Goal: Task Accomplishment & Management: Use online tool/utility

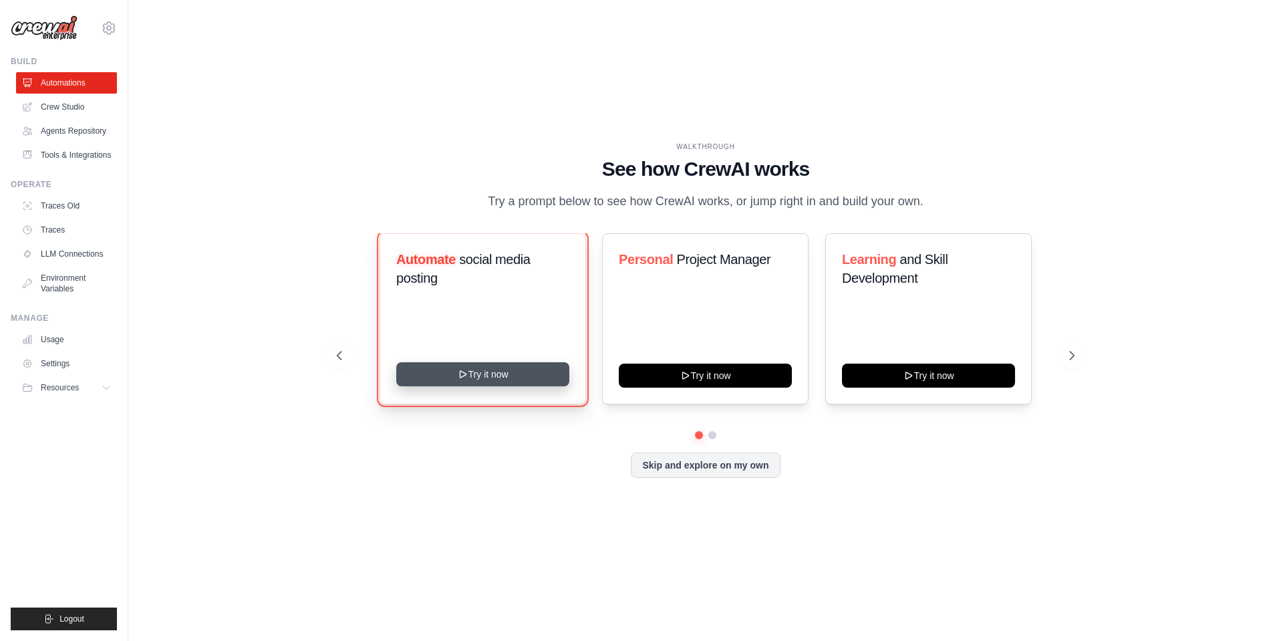
click at [494, 386] on button "Try it now" at bounding box center [482, 374] width 173 height 24
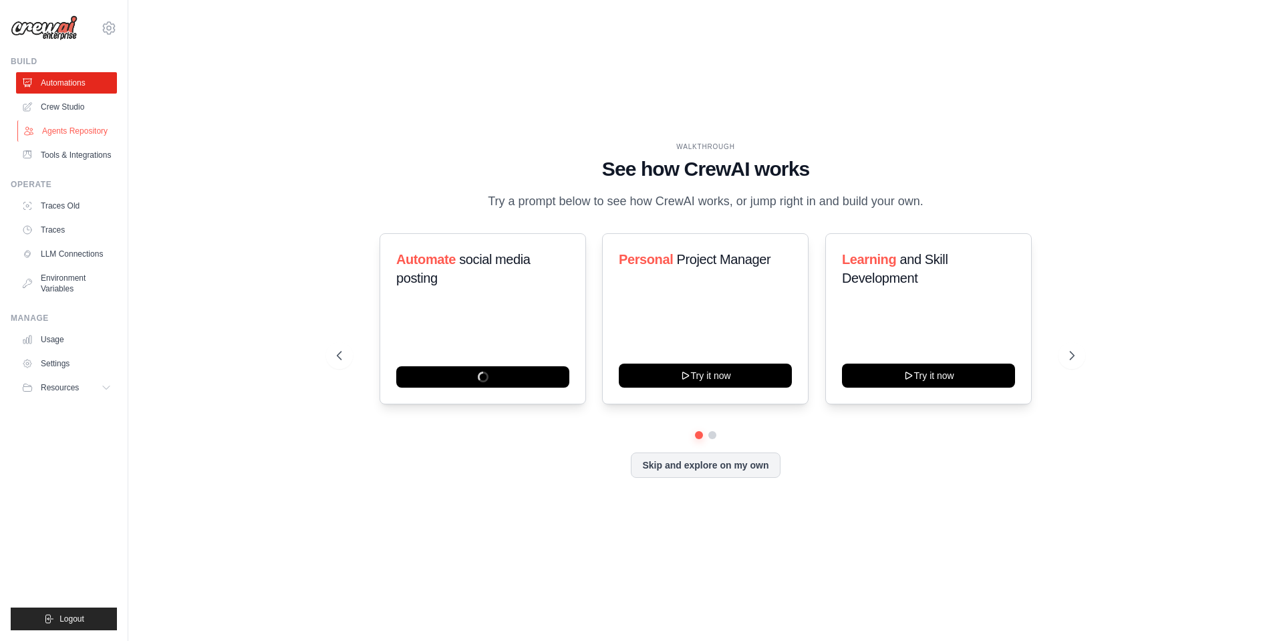
click at [94, 136] on link "Agents Repository" at bounding box center [67, 130] width 101 height 21
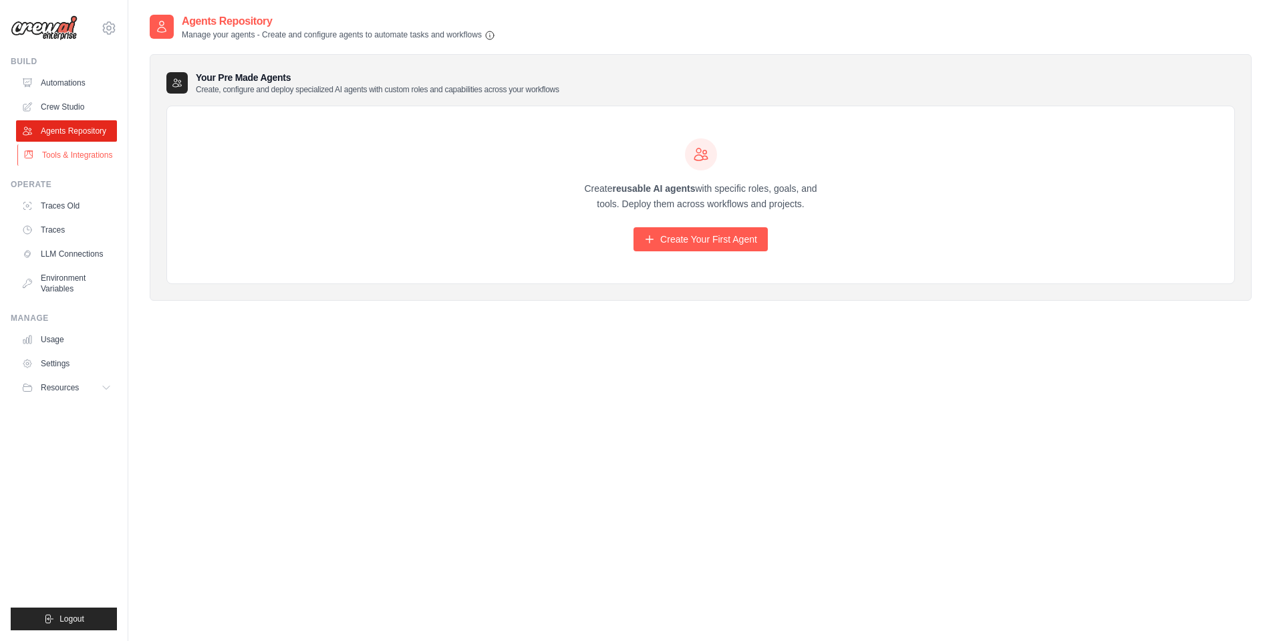
click at [65, 161] on link "Tools & Integrations" at bounding box center [67, 154] width 101 height 21
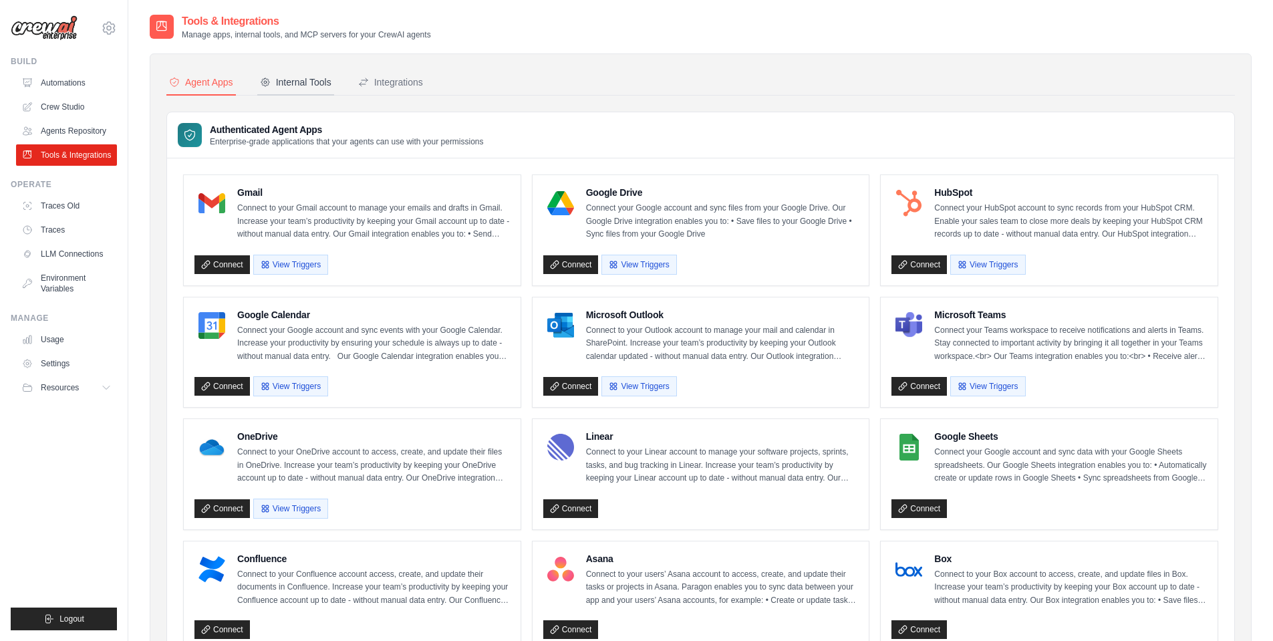
click at [307, 86] on div "Internal Tools" at bounding box center [295, 82] width 71 height 13
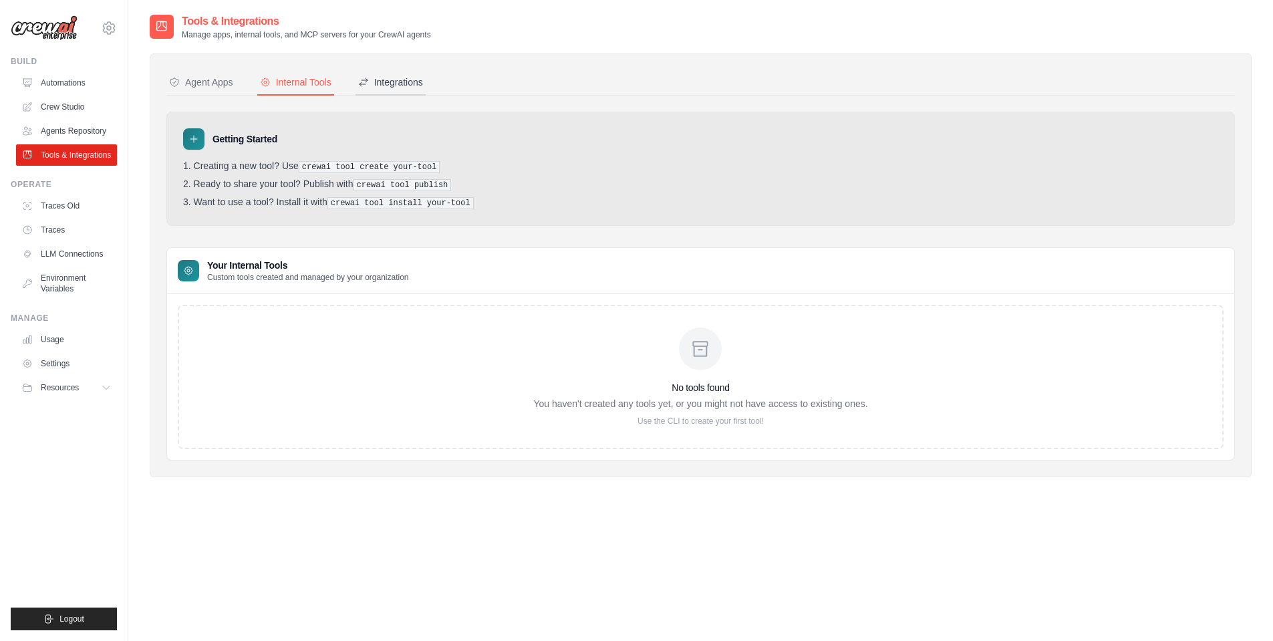
click at [426, 90] on button "Integrations" at bounding box center [390, 82] width 70 height 25
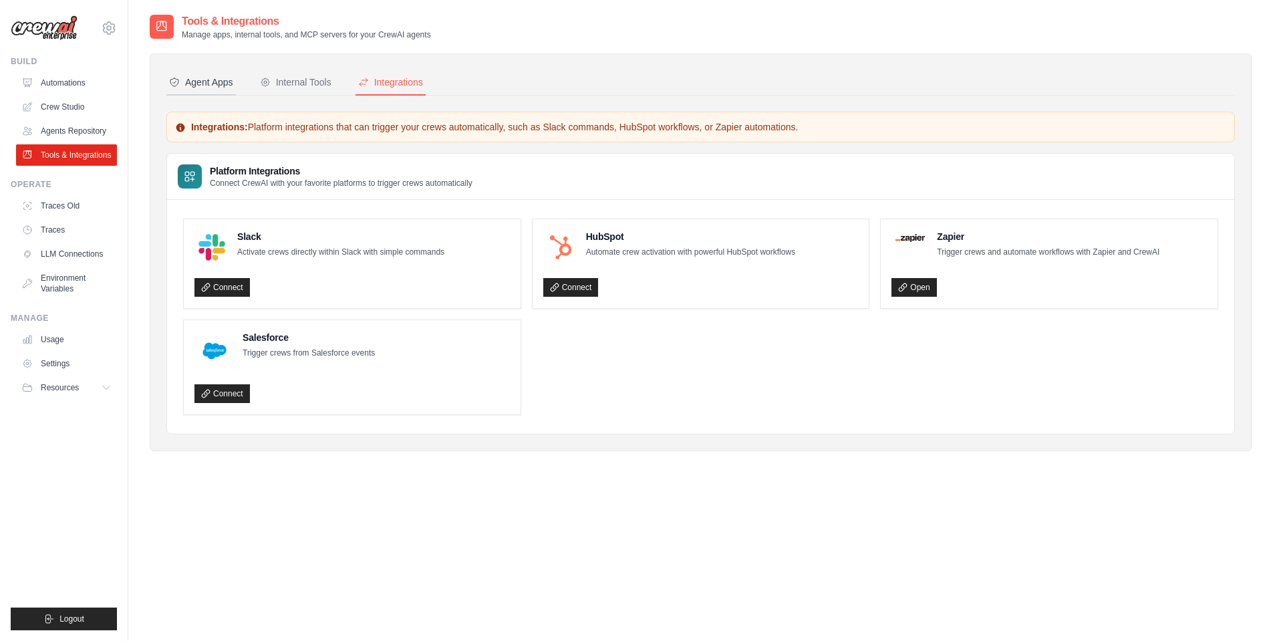
click at [223, 91] on button "Agent Apps" at bounding box center [200, 82] width 69 height 25
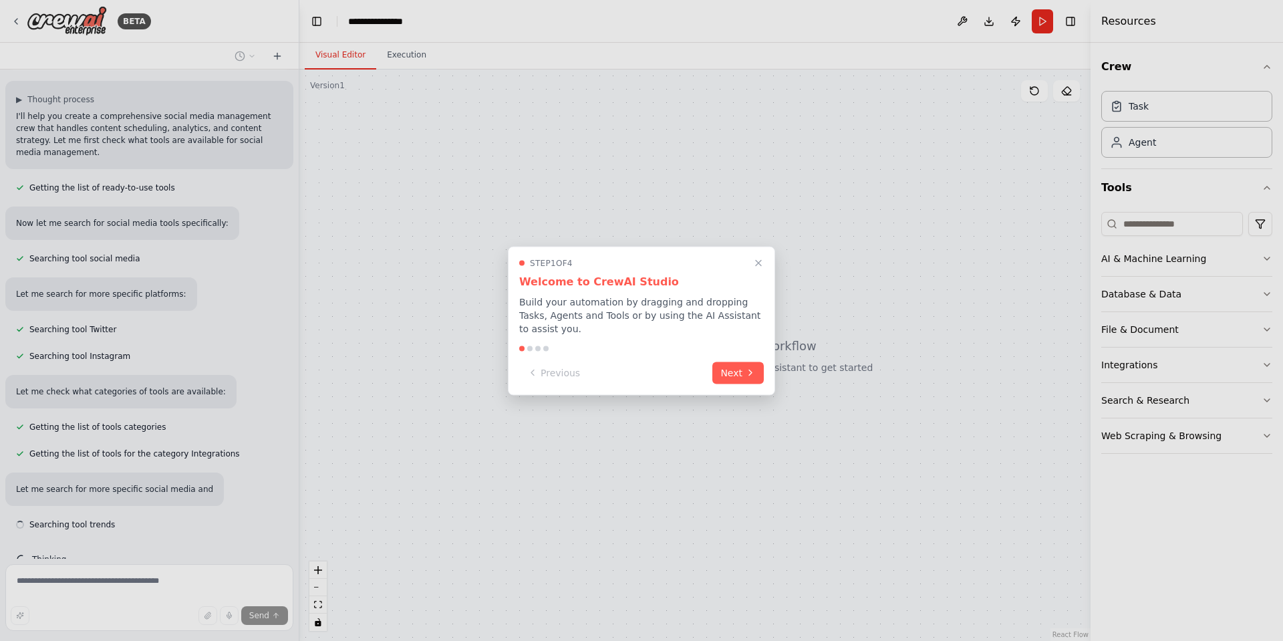
scroll to position [106, 0]
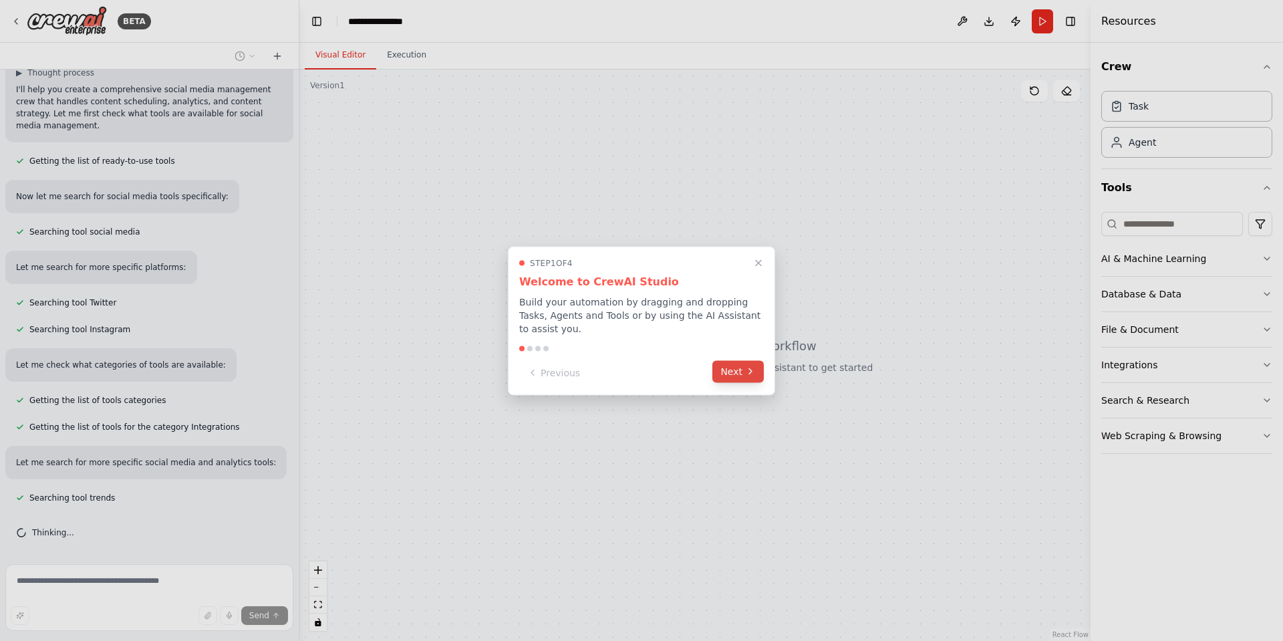
click at [749, 369] on icon at bounding box center [750, 371] width 3 height 5
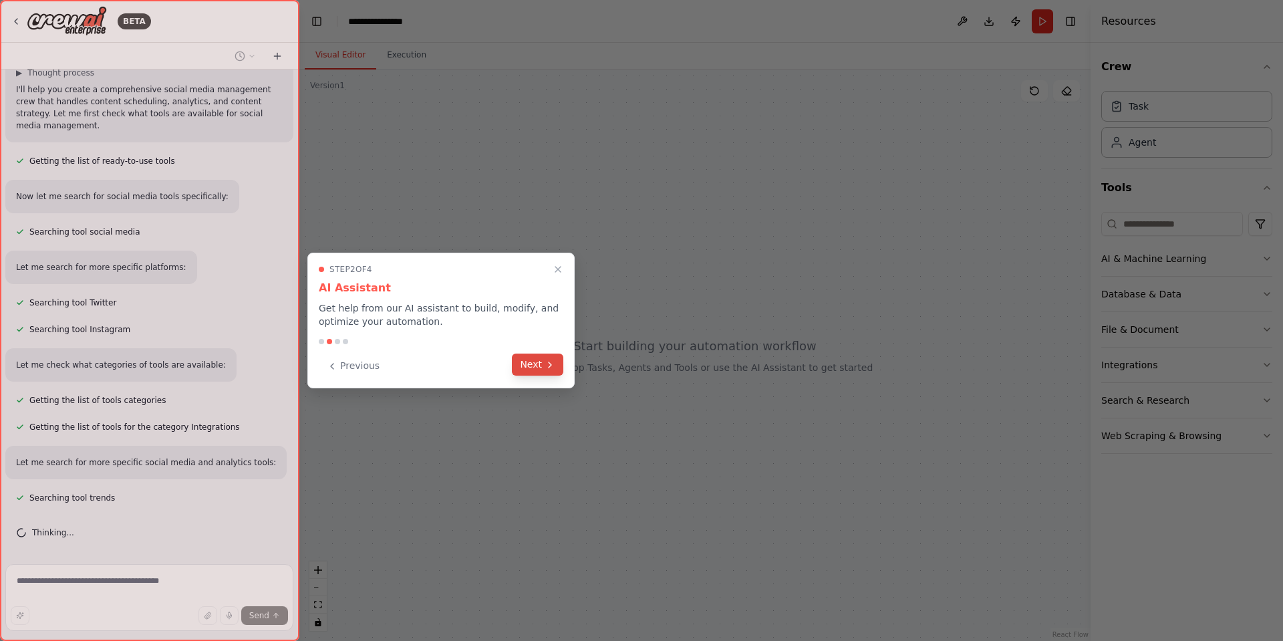
click at [537, 367] on button "Next" at bounding box center [537, 364] width 51 height 22
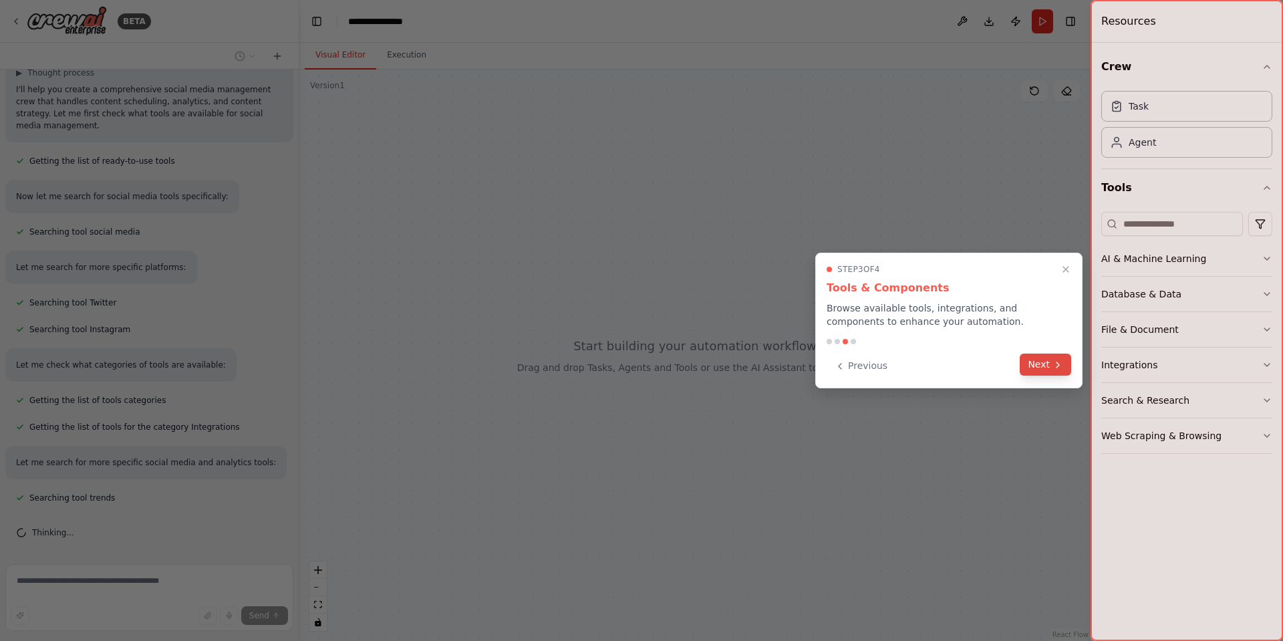
scroll to position [133, 0]
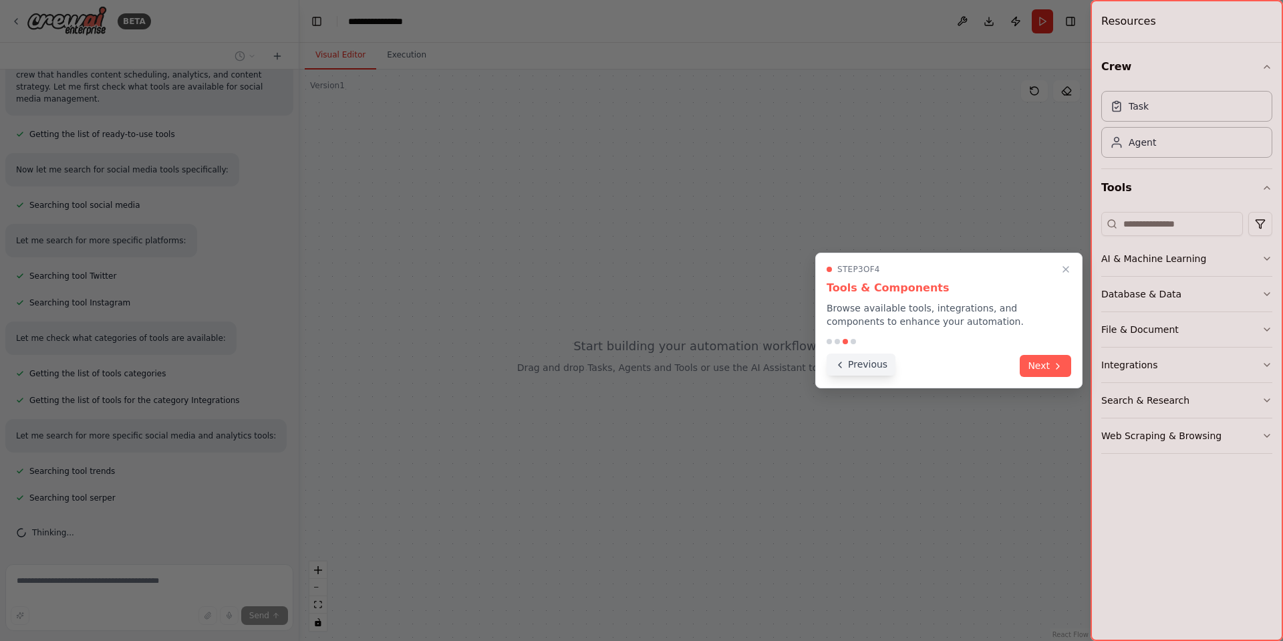
click at [871, 361] on button "Previous" at bounding box center [861, 364] width 69 height 22
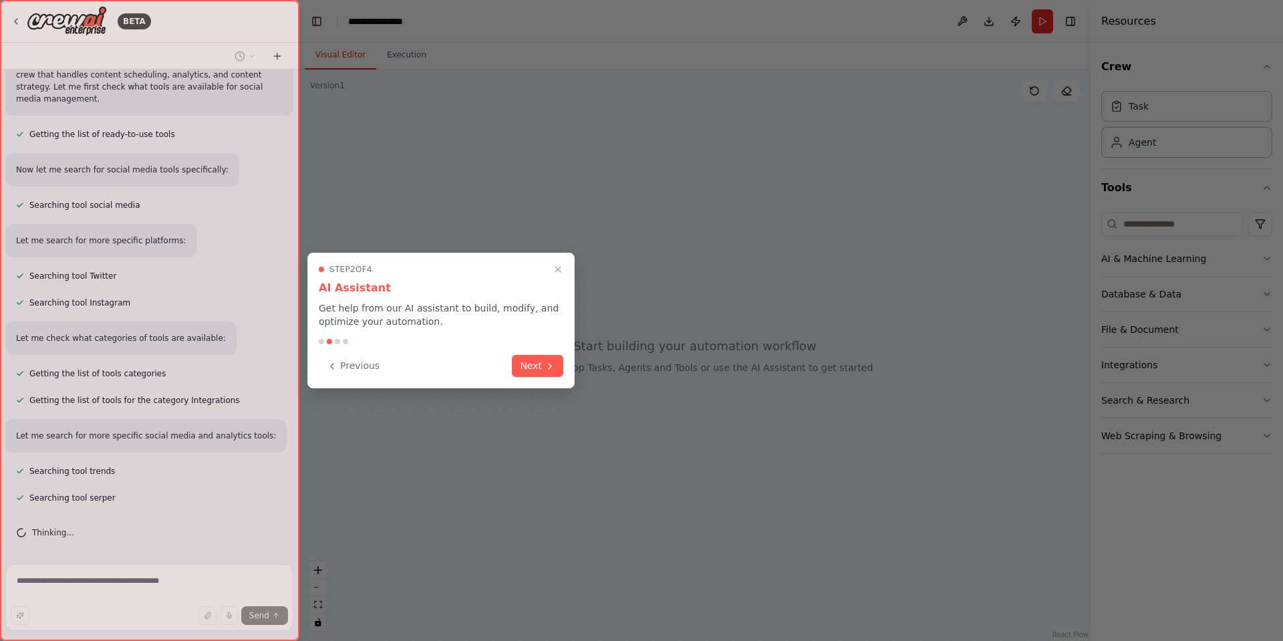
scroll to position [204, 0]
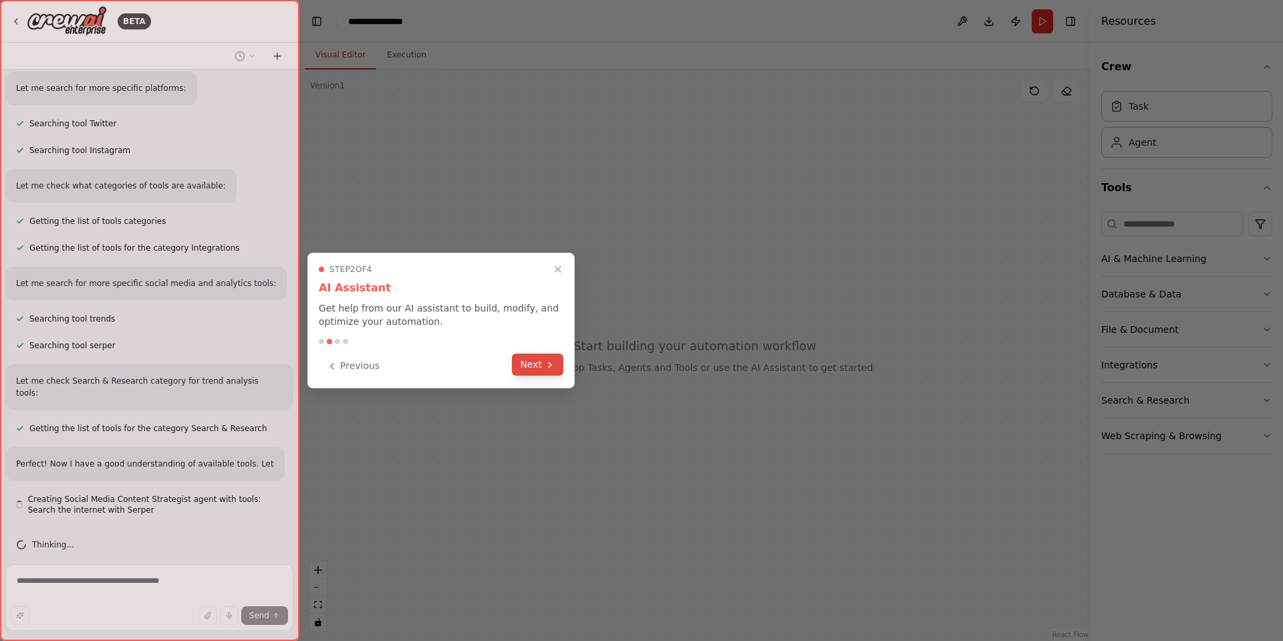
click at [553, 367] on icon at bounding box center [550, 364] width 11 height 11
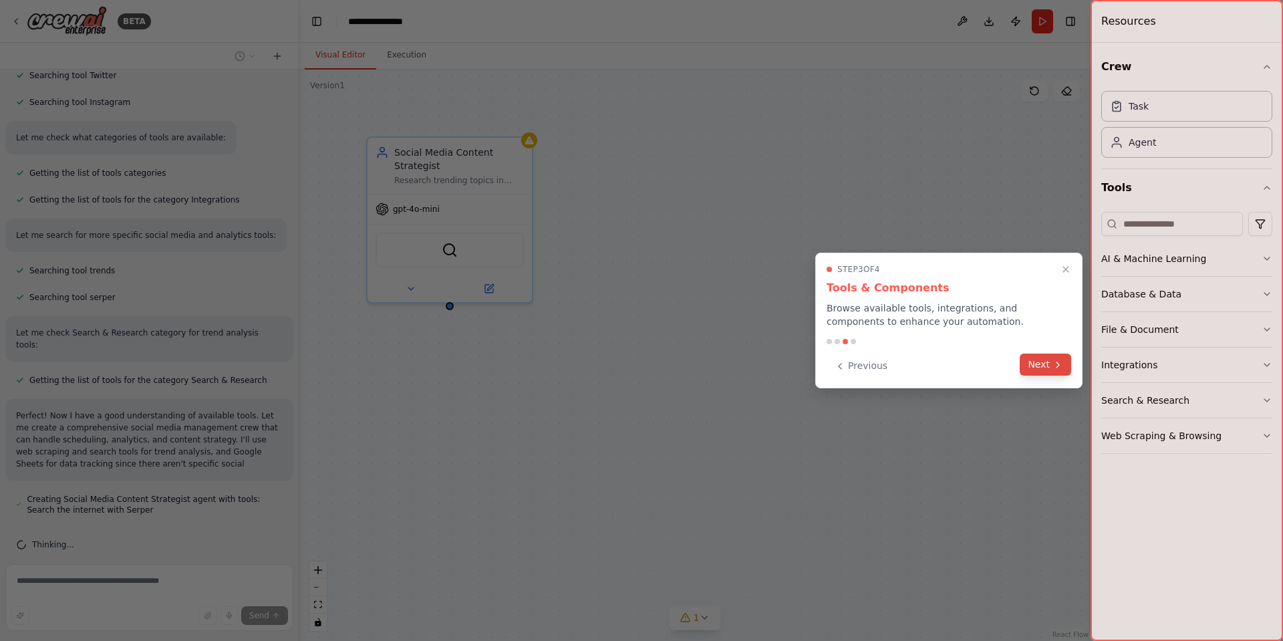
scroll to position [361, 0]
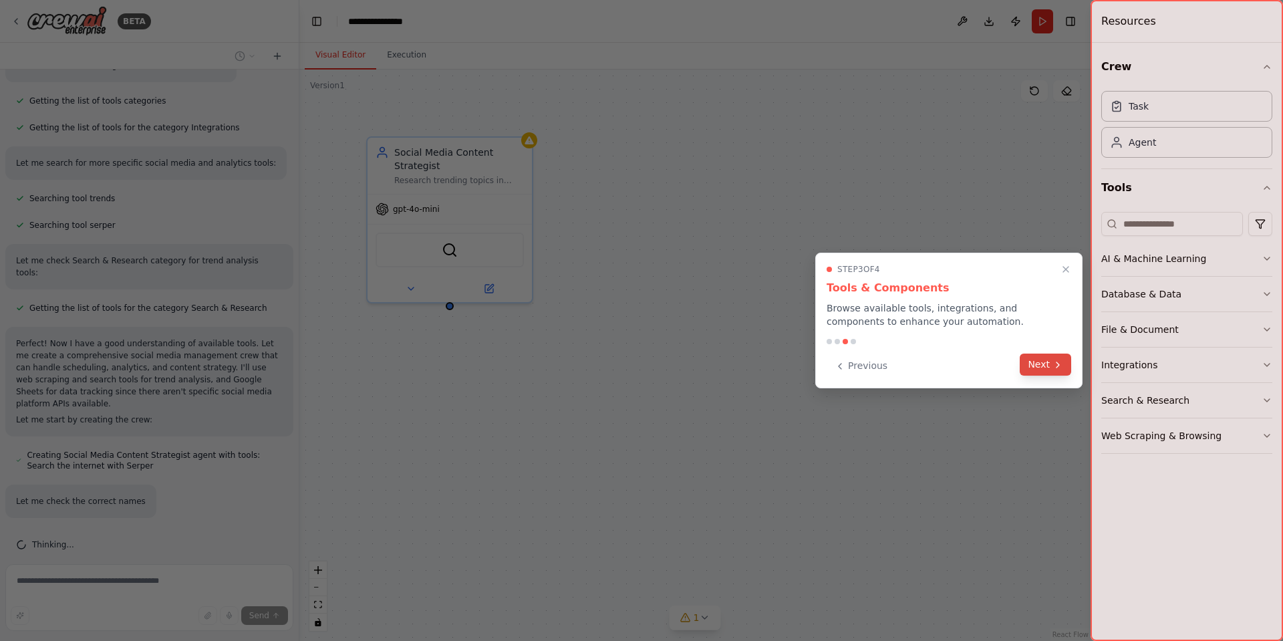
click at [1040, 372] on button "Next" at bounding box center [1045, 364] width 51 height 22
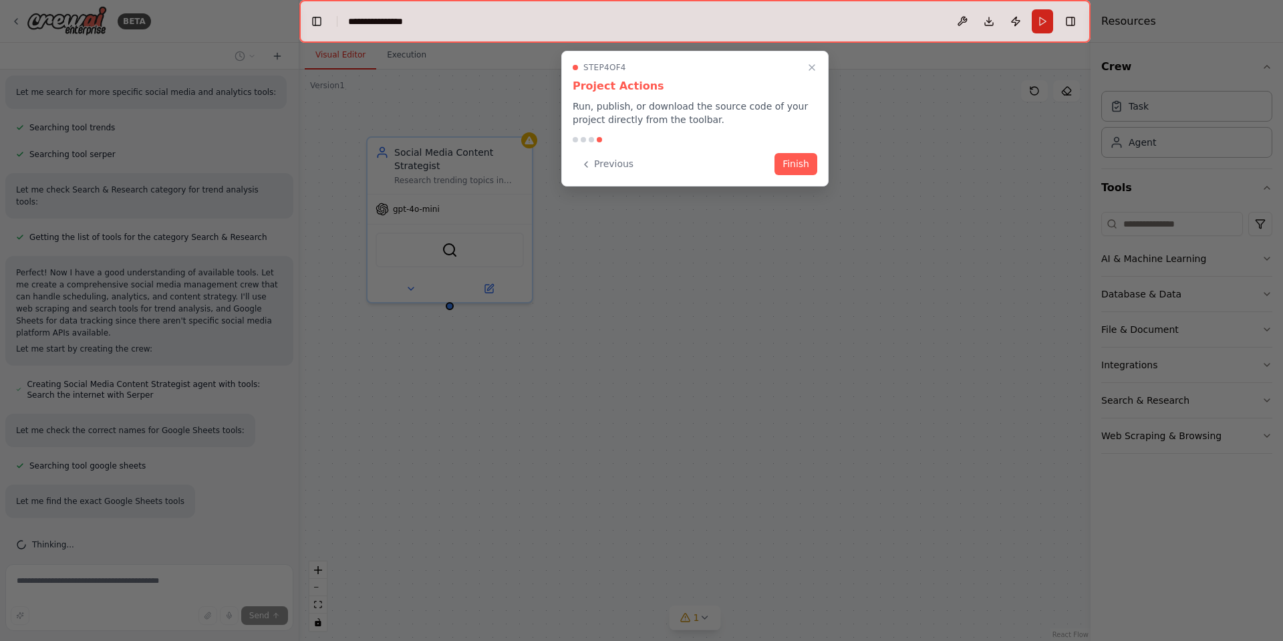
scroll to position [488, 0]
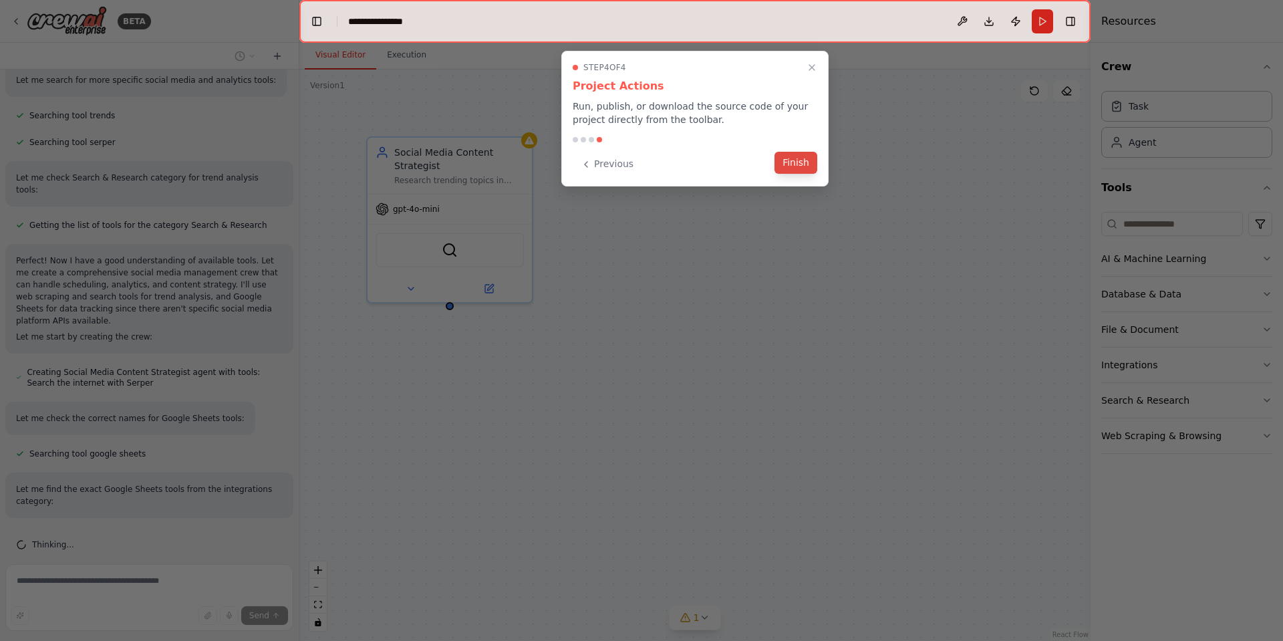
click at [790, 173] on button "Finish" at bounding box center [795, 163] width 43 height 22
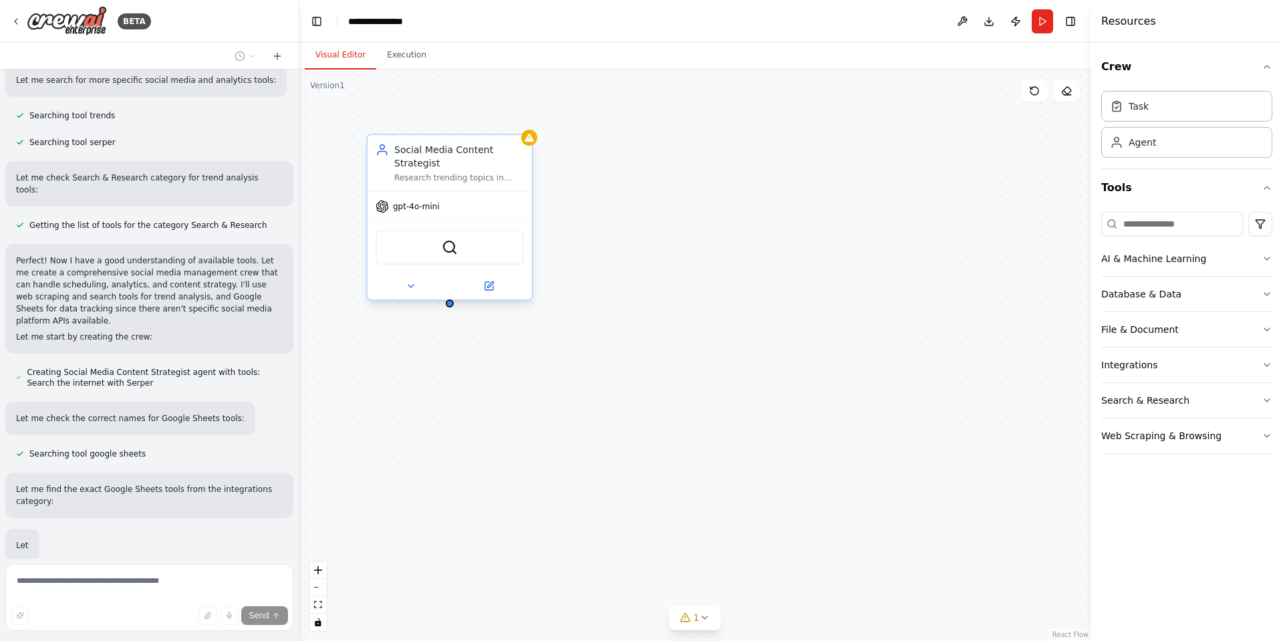
scroll to position [533, 0]
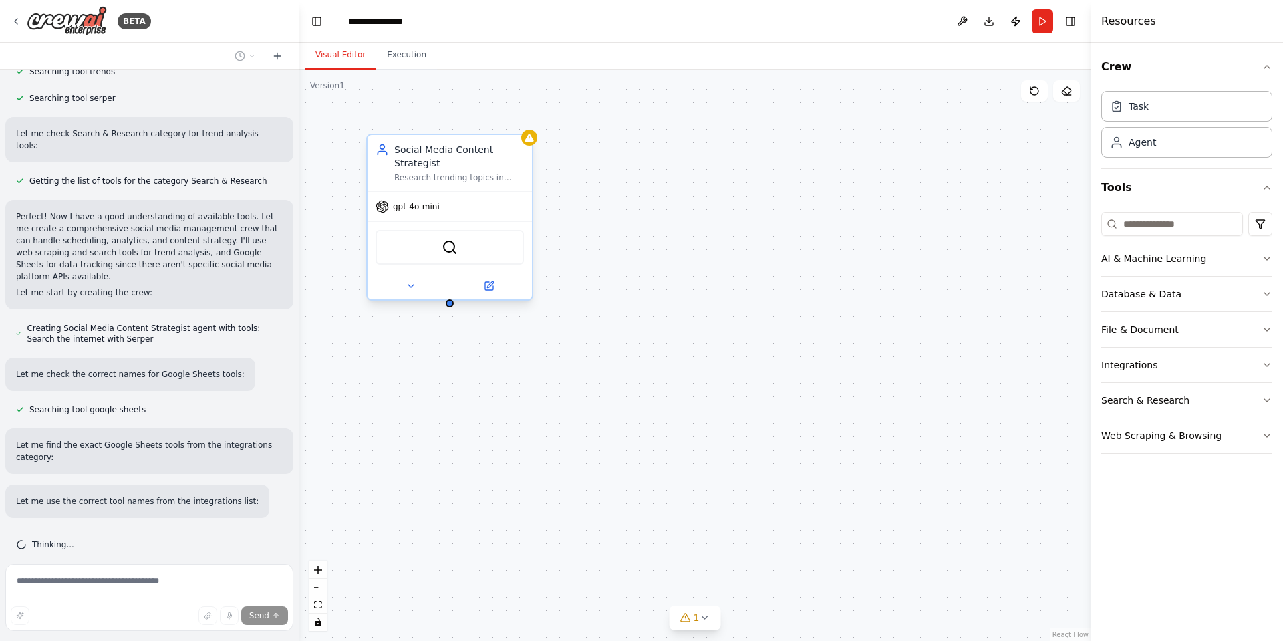
click at [445, 156] on div "Social Media Content Strategist" at bounding box center [459, 156] width 130 height 27
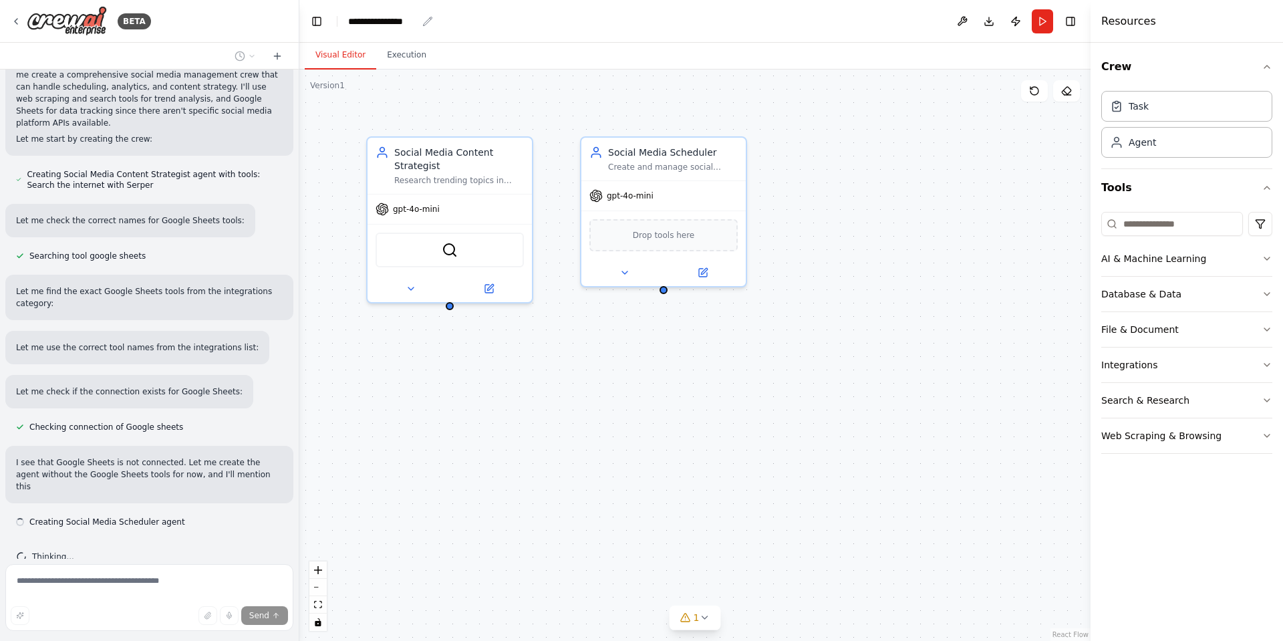
click at [413, 17] on div "**********" at bounding box center [382, 21] width 69 height 13
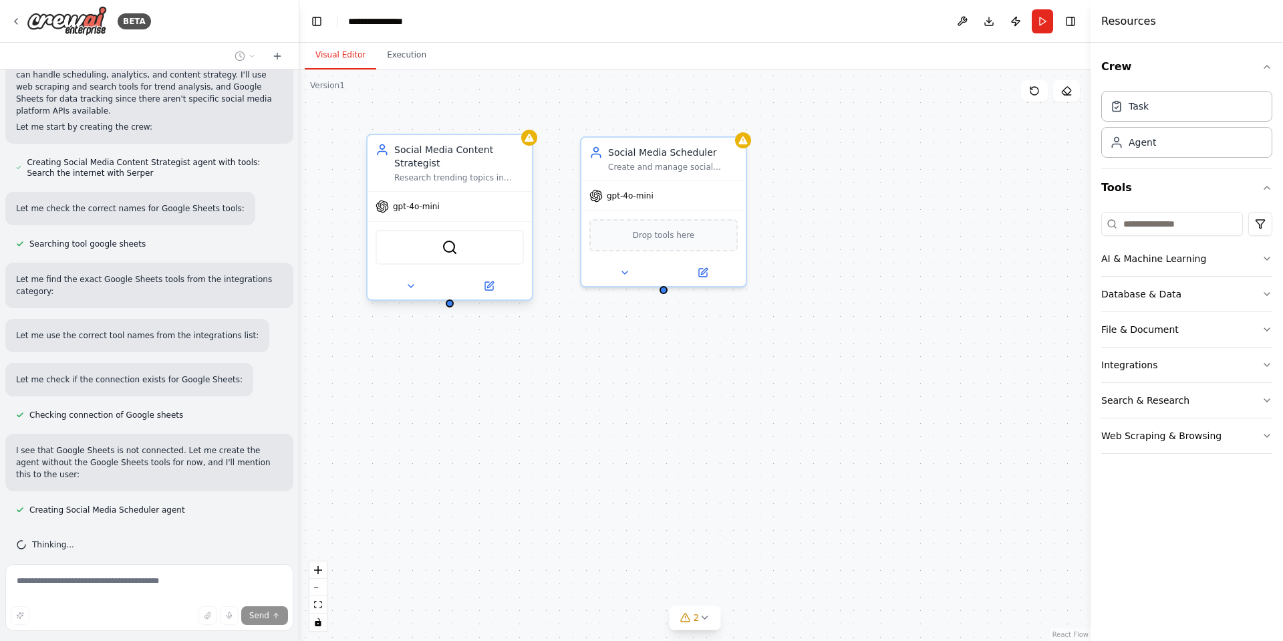
click at [462, 217] on div "gpt-4o-mini" at bounding box center [449, 206] width 164 height 29
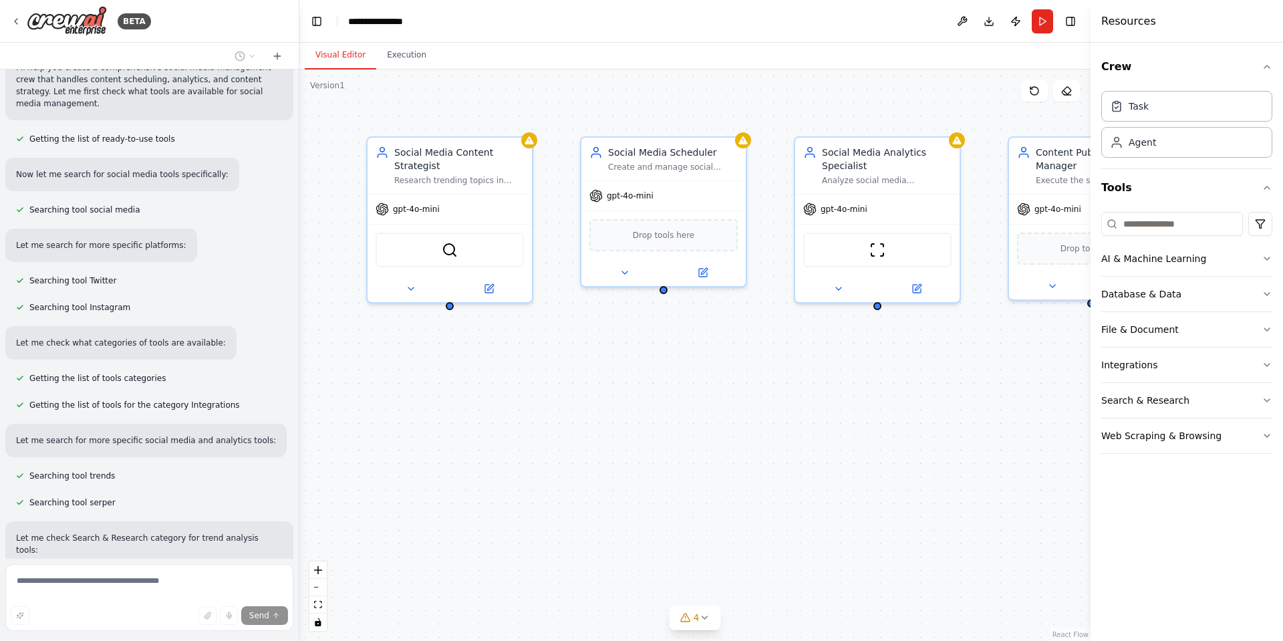
scroll to position [0, 0]
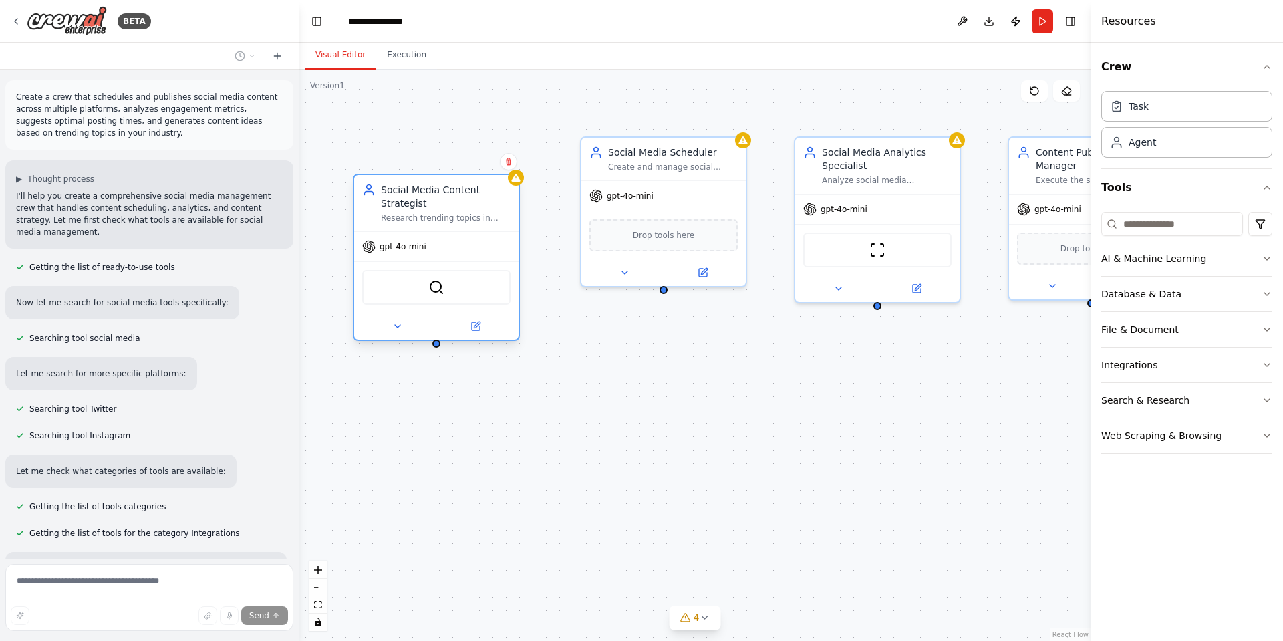
drag, startPoint x: 420, startPoint y: 154, endPoint x: 403, endPoint y: 160, distance: 17.8
click at [402, 186] on div "Social Media Content Strategist" at bounding box center [446, 196] width 130 height 27
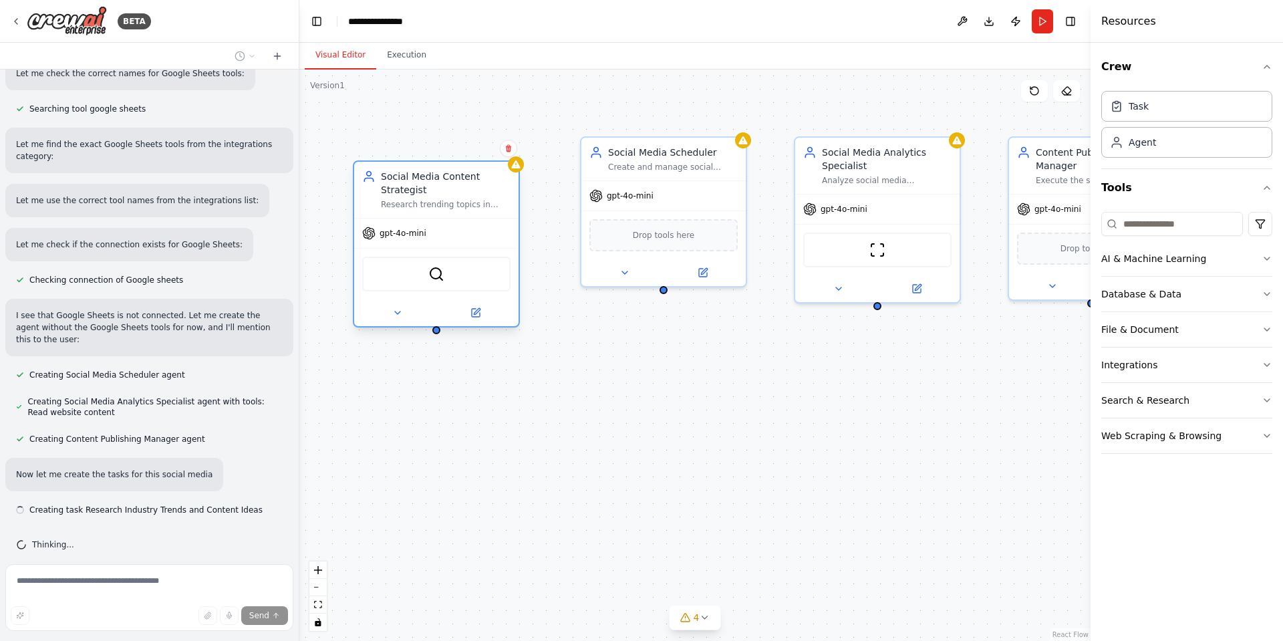
scroll to position [845, 0]
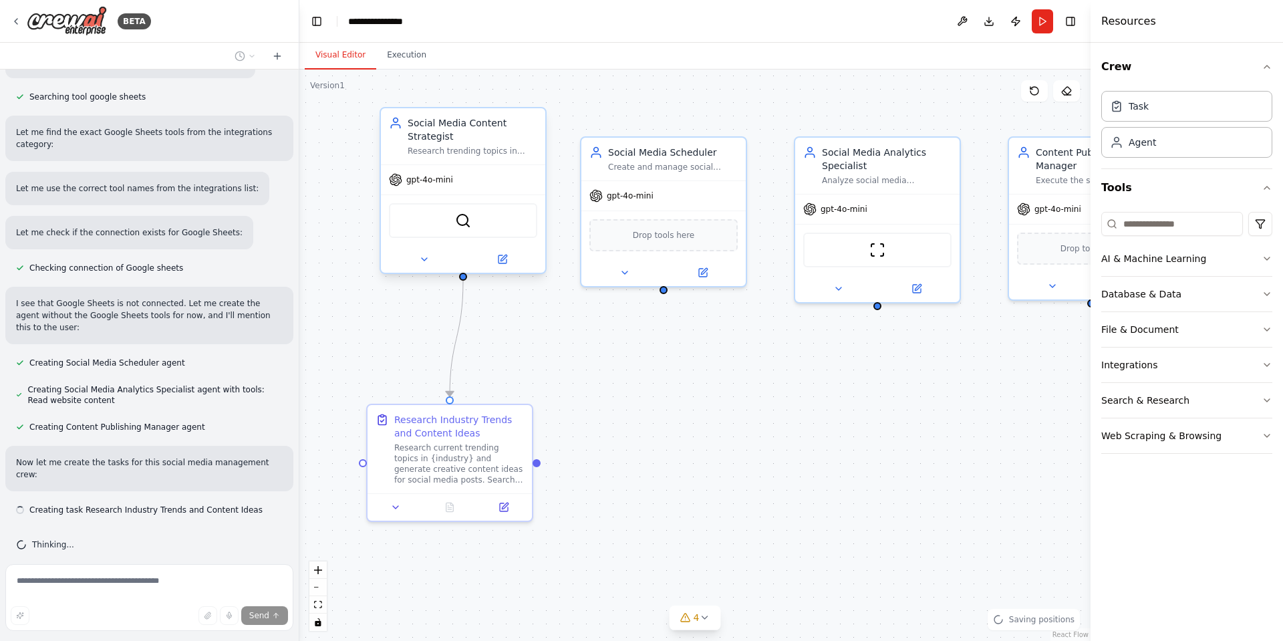
drag, startPoint x: 399, startPoint y: 172, endPoint x: 430, endPoint y: 122, distance: 59.7
click at [432, 118] on div "Social Media Content Strategist" at bounding box center [473, 129] width 130 height 27
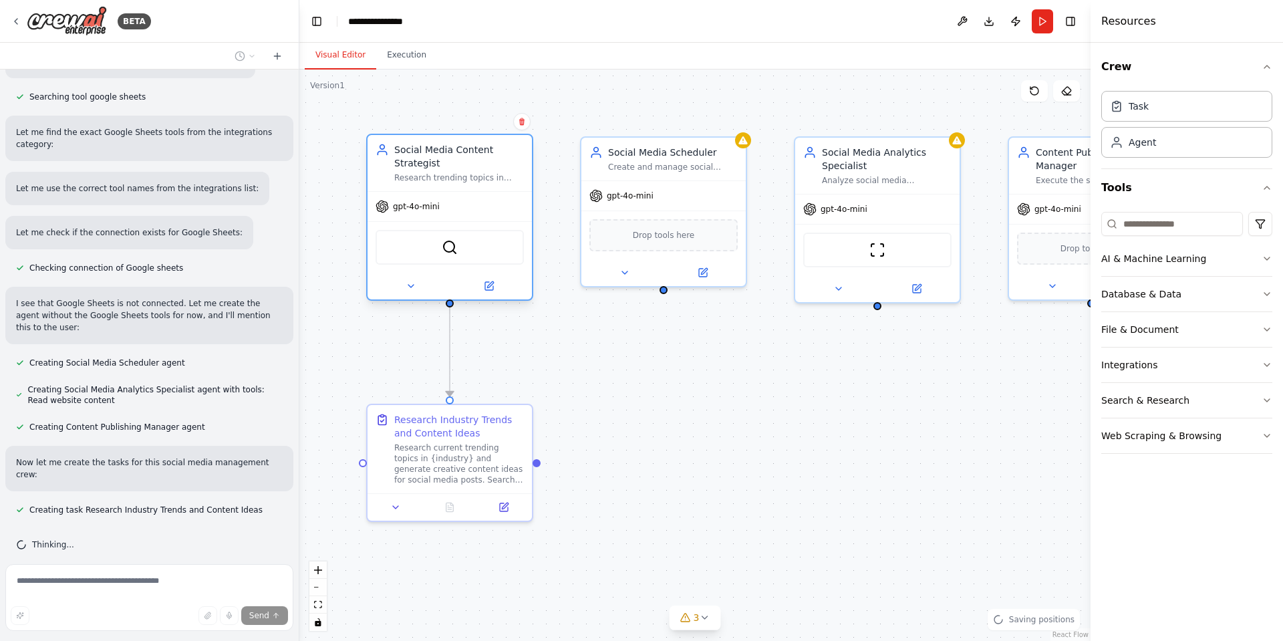
drag, startPoint x: 438, startPoint y: 129, endPoint x: 424, endPoint y: 156, distance: 30.5
click at [424, 156] on div "Social Media Content Strategist" at bounding box center [459, 156] width 130 height 27
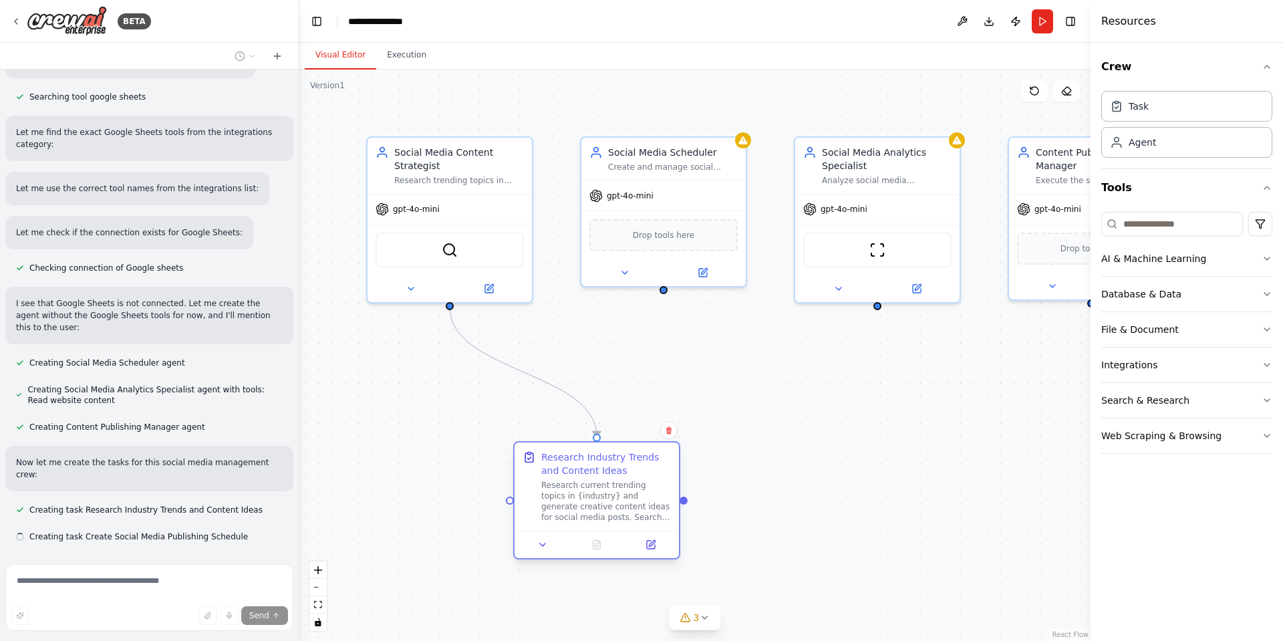
scroll to position [872, 0]
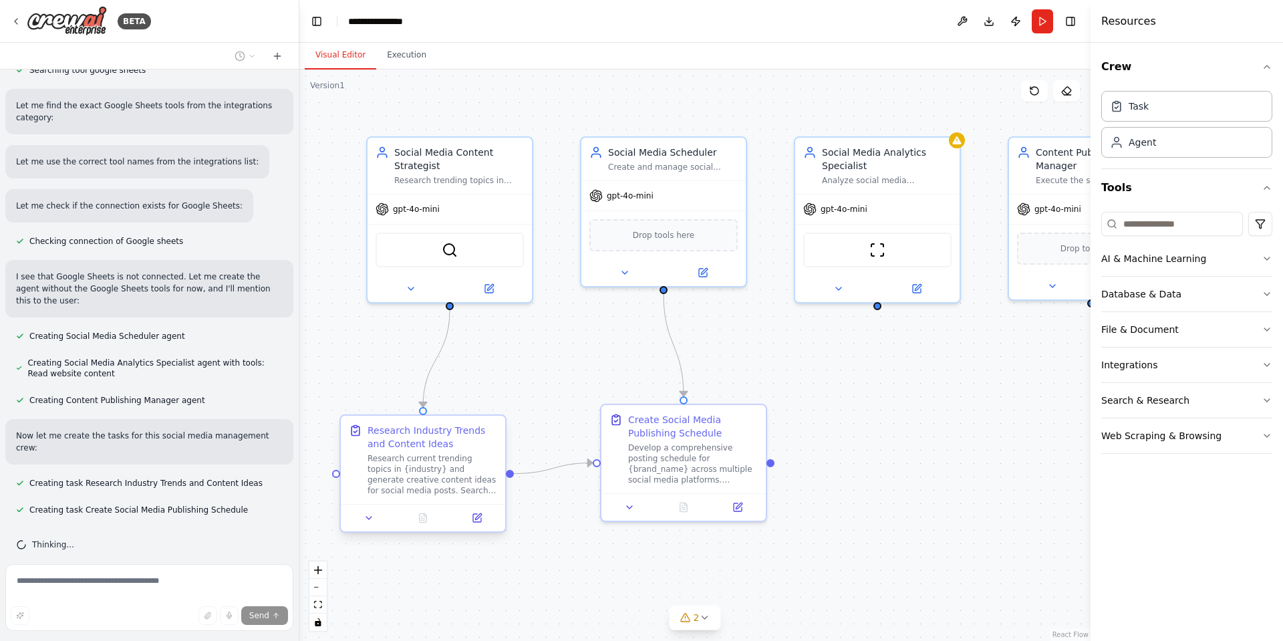
drag, startPoint x: 442, startPoint y: 422, endPoint x: 416, endPoint y: 434, distance: 28.7
click at [416, 434] on div "Research Industry Trends and Content Ideas" at bounding box center [432, 437] width 130 height 27
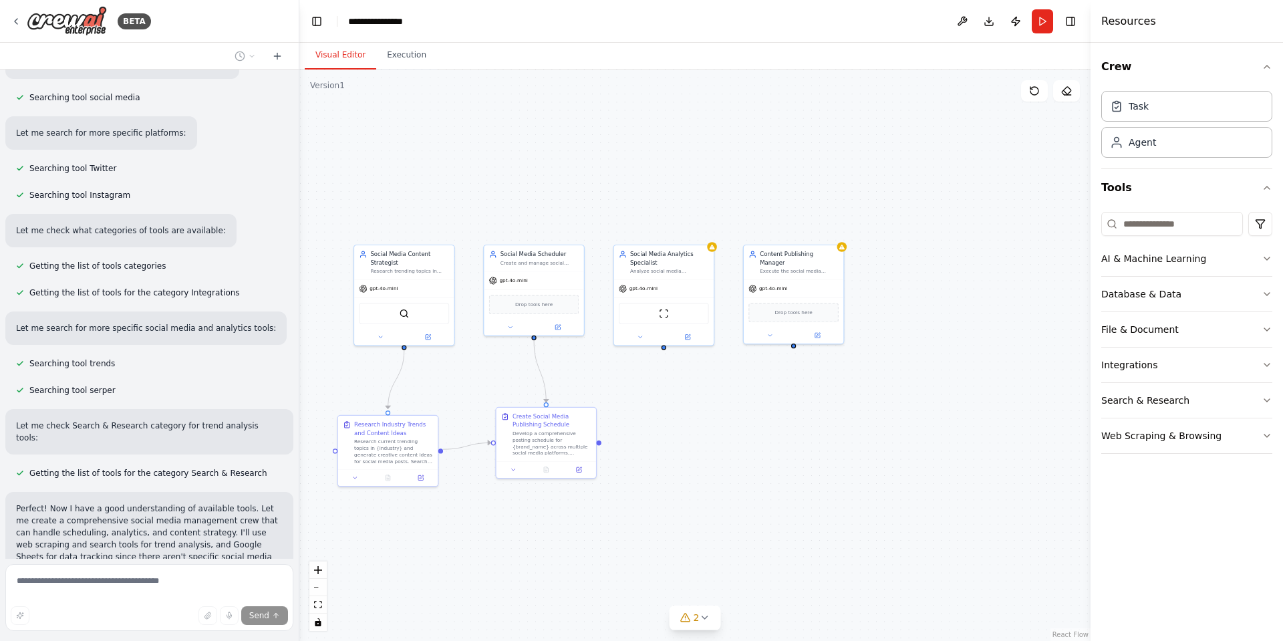
scroll to position [899, 0]
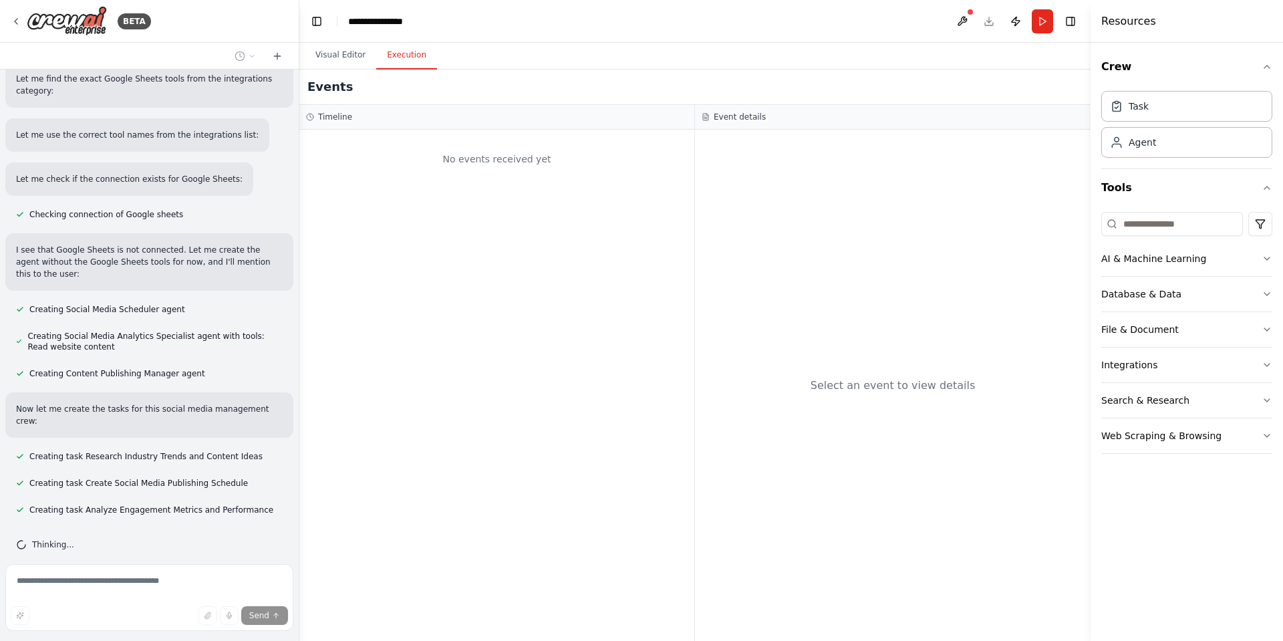
click at [409, 51] on button "Execution" at bounding box center [406, 55] width 61 height 28
